Goal: Task Accomplishment & Management: Complete application form

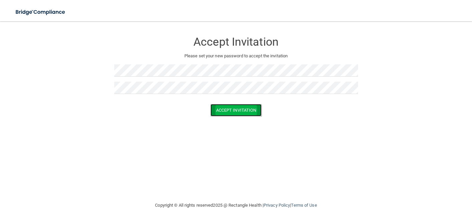
click at [233, 109] on button "Accept Invitation" at bounding box center [235, 110] width 51 height 12
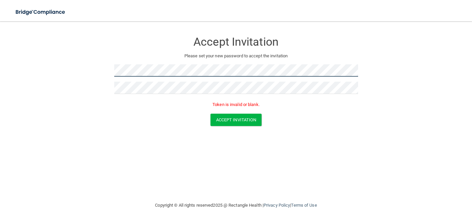
click at [92, 70] on form "Accept Invitation Please set your new password to accept the invitation Token i…" at bounding box center [235, 81] width 445 height 106
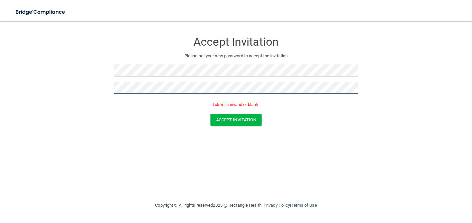
click at [98, 85] on form "Accept Invitation Please set your new password to accept the invitation Token i…" at bounding box center [235, 81] width 445 height 106
click at [97, 91] on form "Accept Invitation Please set your new password to accept the invitation Token i…" at bounding box center [235, 81] width 445 height 106
click at [108, 87] on form "Accept Invitation Please set your new password to accept the invitation Token i…" at bounding box center [235, 81] width 445 height 106
click at [210, 114] on button "Accept Invitation" at bounding box center [235, 120] width 51 height 12
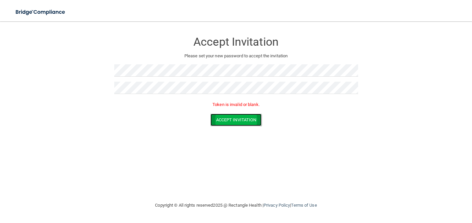
click at [236, 121] on button "Accept Invitation" at bounding box center [235, 120] width 51 height 12
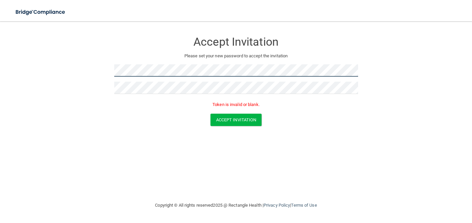
click at [94, 69] on form "Accept Invitation Please set your new password to accept the invitation Token i…" at bounding box center [235, 81] width 445 height 106
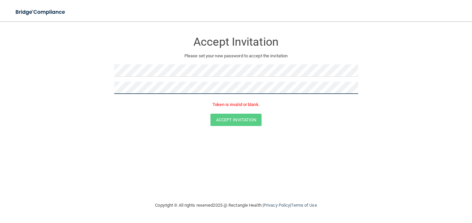
click at [93, 87] on form "Accept Invitation Please set your new password to accept the invitation Token i…" at bounding box center [235, 81] width 445 height 106
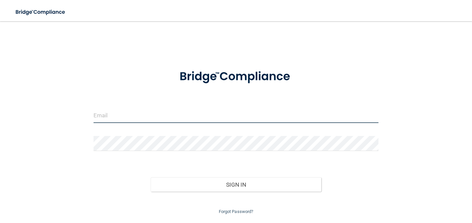
click at [142, 116] on input "email" at bounding box center [236, 115] width 285 height 15
type input "mikaylasnobl@reddoorpediatric.com"
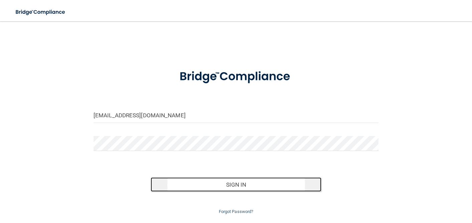
click at [157, 186] on button "Sign In" at bounding box center [236, 185] width 171 height 15
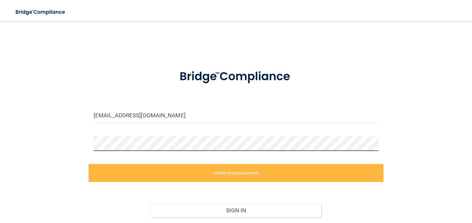
click at [76, 145] on div "mikaylasnobl@reddoorpediatric.com Invalid email/password. You don't have permis…" at bounding box center [235, 135] width 445 height 214
